Goal: Use online tool/utility: Utilize a website feature to perform a specific function

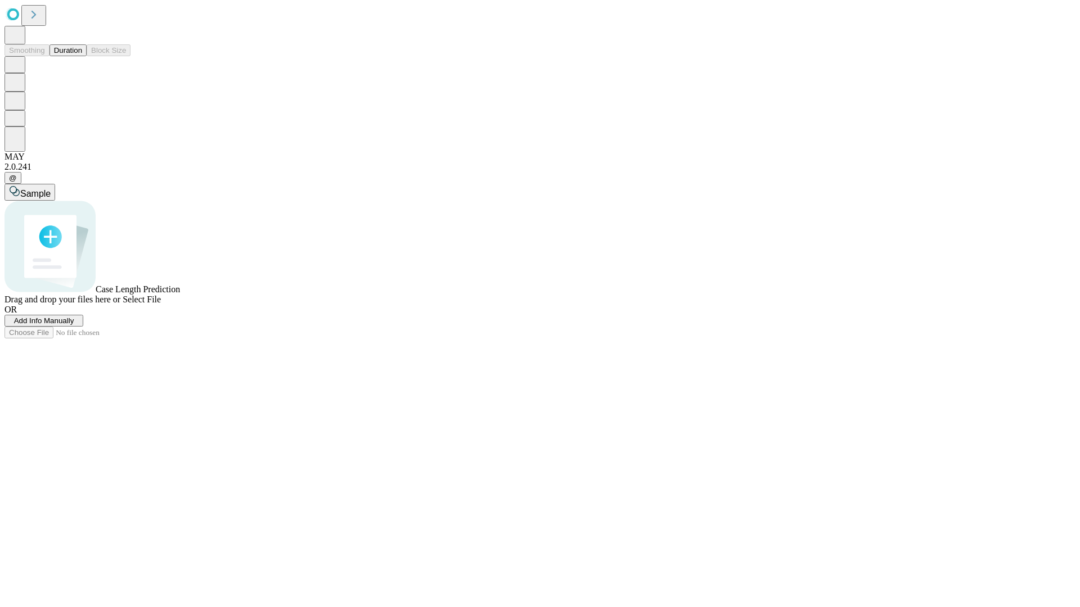
click at [82, 56] on button "Duration" at bounding box center [67, 50] width 37 height 12
click at [161, 304] on span "Select File" at bounding box center [142, 300] width 38 height 10
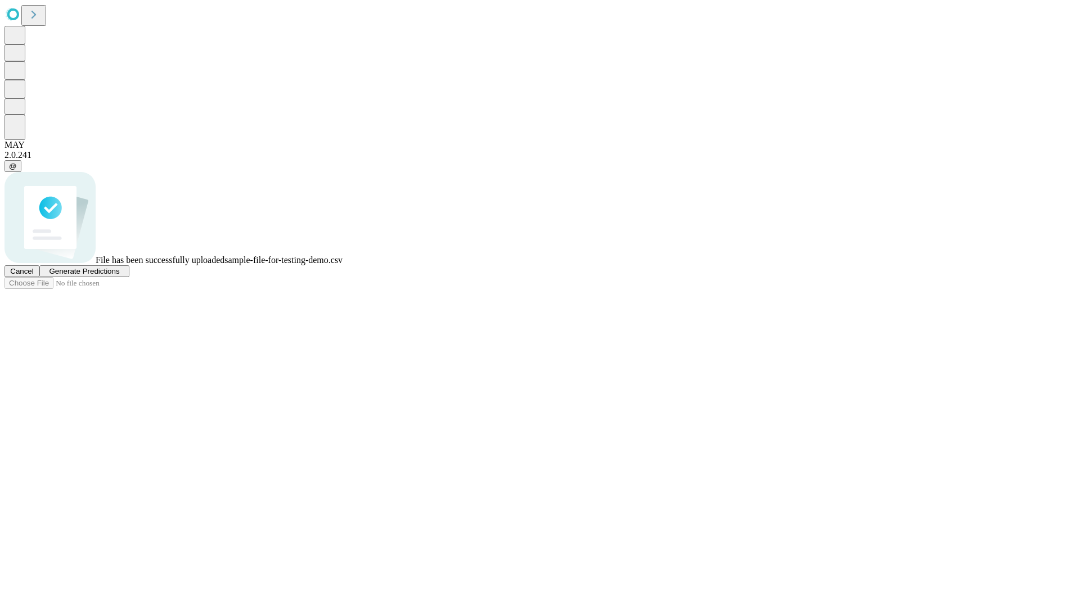
click at [119, 276] on span "Generate Predictions" at bounding box center [84, 271] width 70 height 8
